Goal: Find specific page/section: Find specific page/section

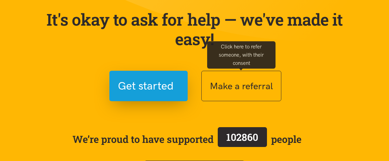
scroll to position [70, 0]
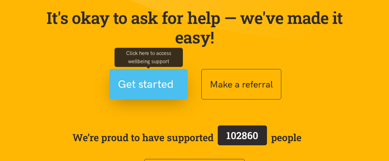
click at [152, 76] on span "Get started" at bounding box center [146, 84] width 56 height 17
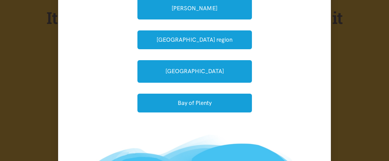
scroll to position [99, 0]
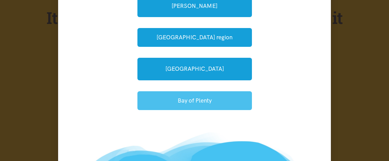
click at [223, 99] on button "Bay of Plenty" at bounding box center [194, 100] width 115 height 19
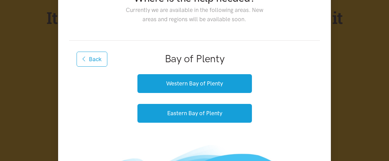
scroll to position [0, 0]
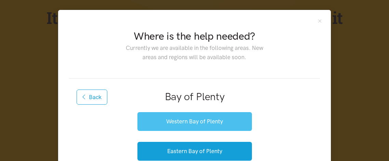
click at [203, 122] on button "Western Bay of Plenty" at bounding box center [194, 121] width 115 height 19
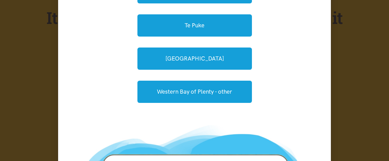
scroll to position [164, 0]
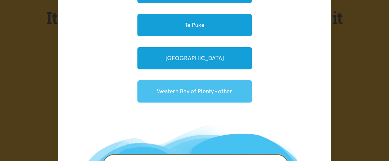
click at [186, 87] on link "Western Bay of Plenty - other" at bounding box center [194, 91] width 115 height 22
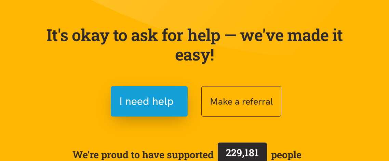
scroll to position [52, 0]
